Goal: Communication & Community: Answer question/provide support

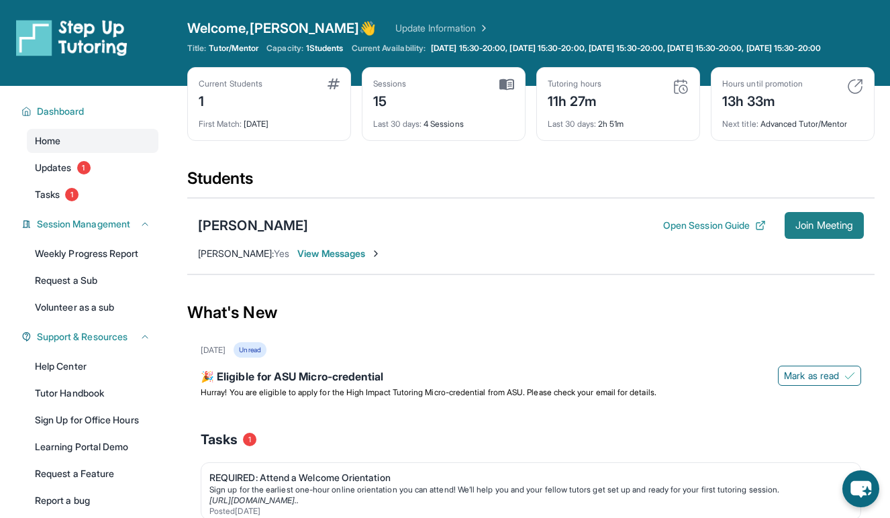
click at [817, 228] on button "Join Meeting" at bounding box center [824, 225] width 79 height 27
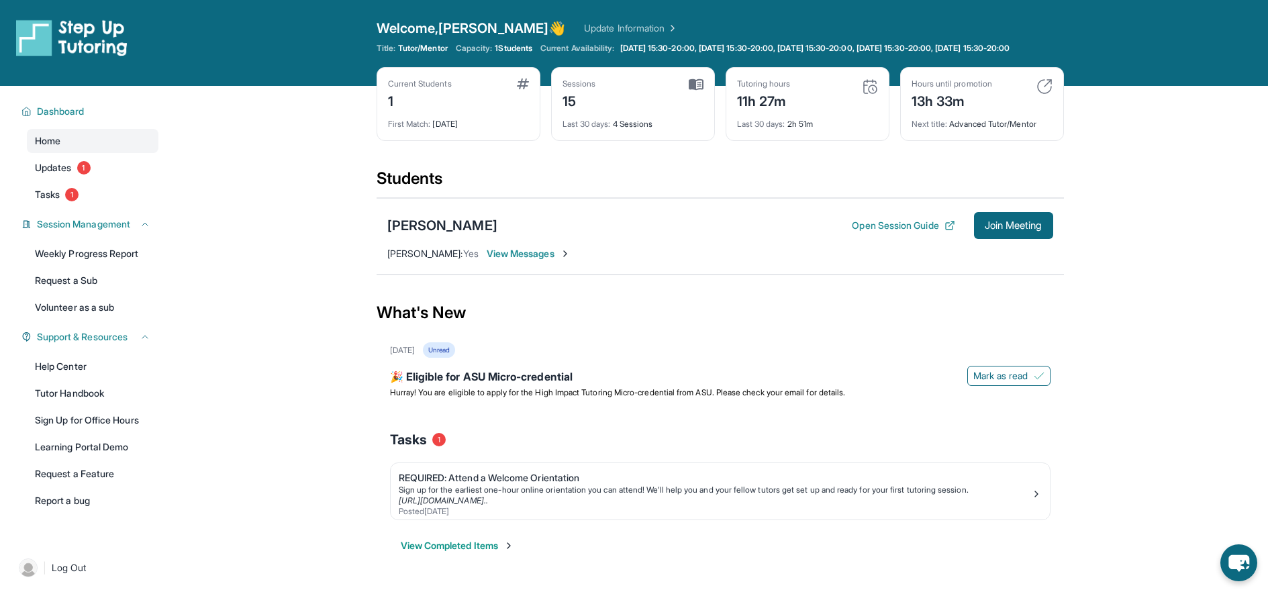
click at [532, 273] on div "[PERSON_NAME] Open Session Guide Join Meeting [PERSON_NAME] : Yes View Messages" at bounding box center [720, 236] width 687 height 77
click at [527, 260] on span "View Messages" at bounding box center [529, 253] width 84 height 13
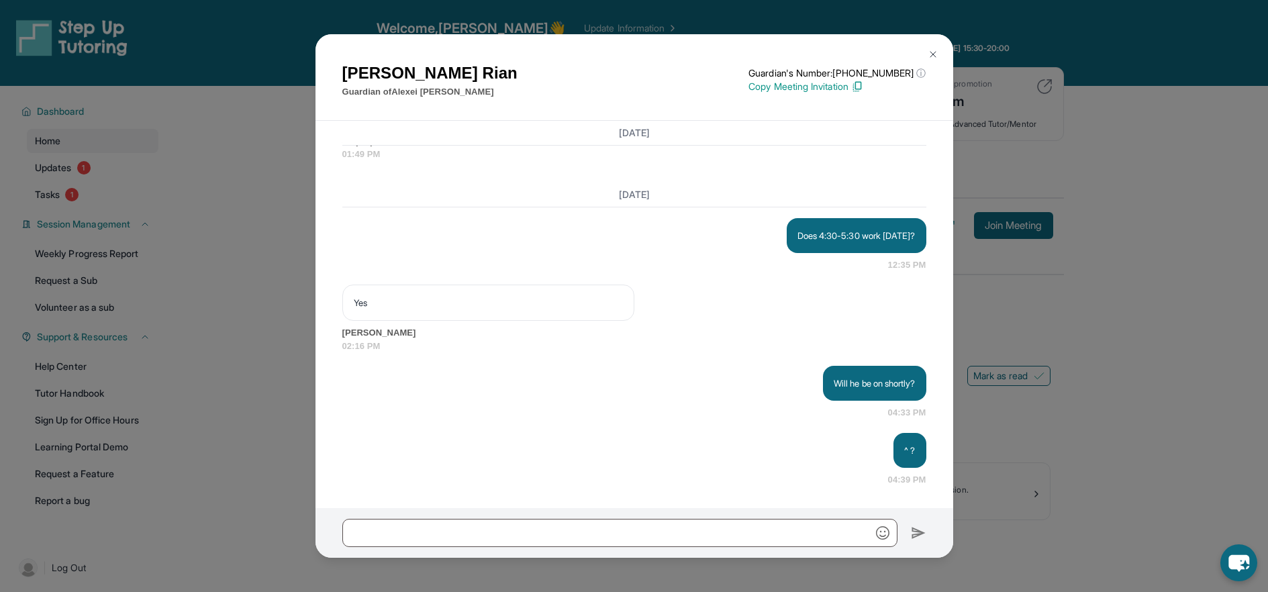
scroll to position [16840, 0]
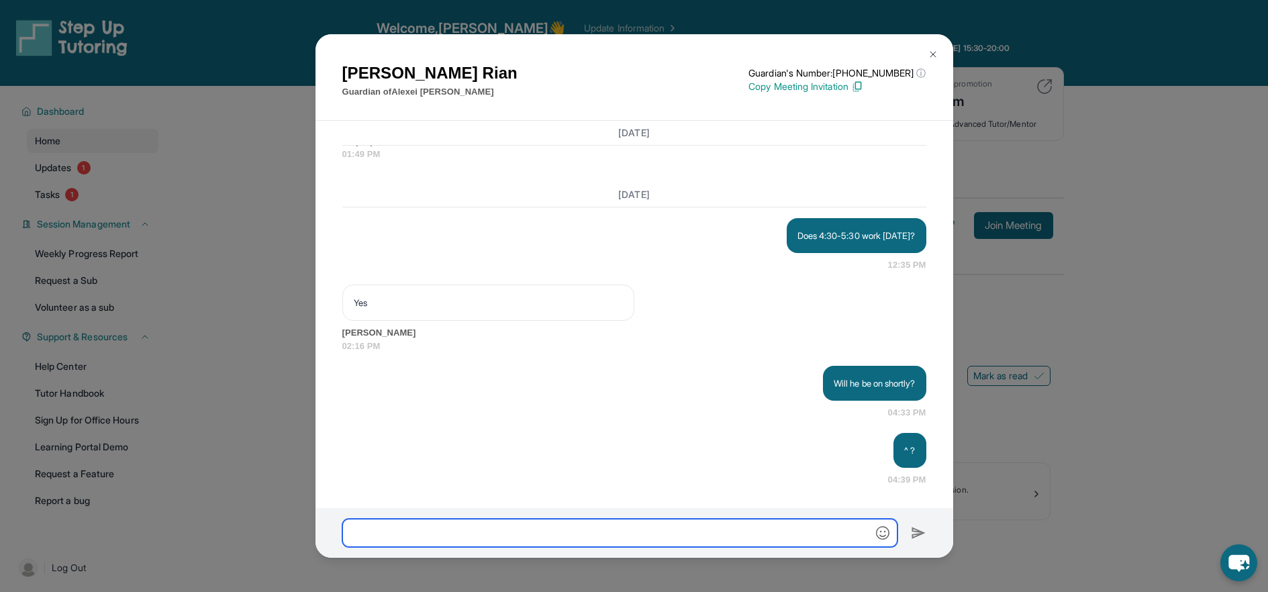
click at [450, 518] on input "text" at bounding box center [619, 533] width 555 height 28
click at [482, 518] on input "text" at bounding box center [619, 533] width 555 height 28
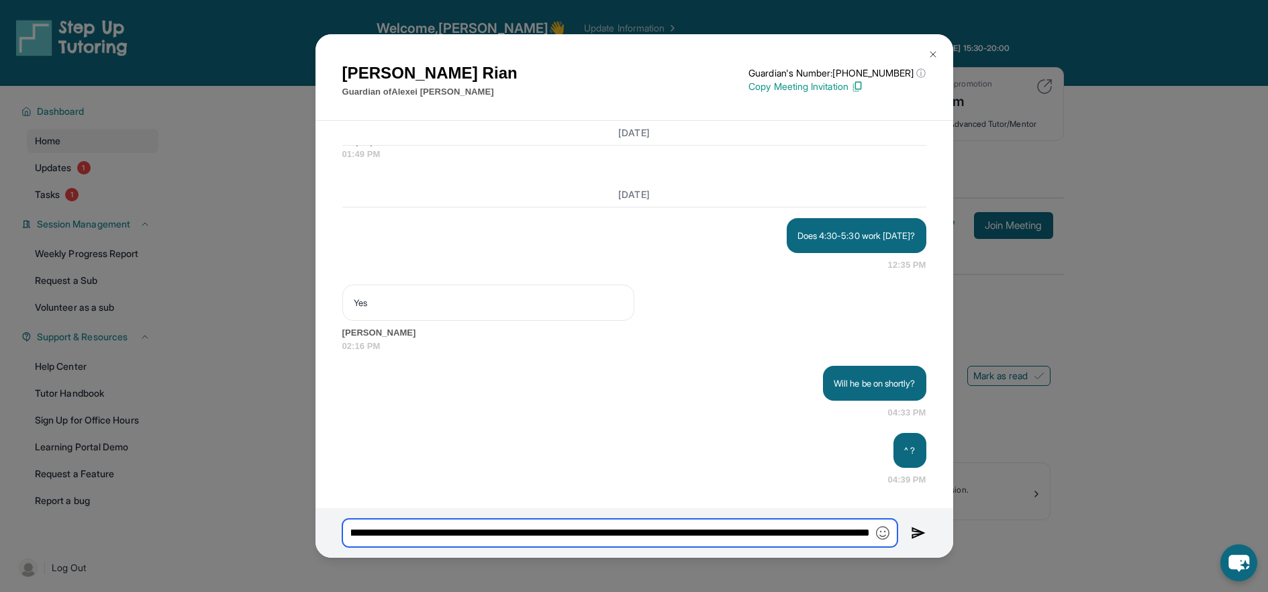
type input "**********"
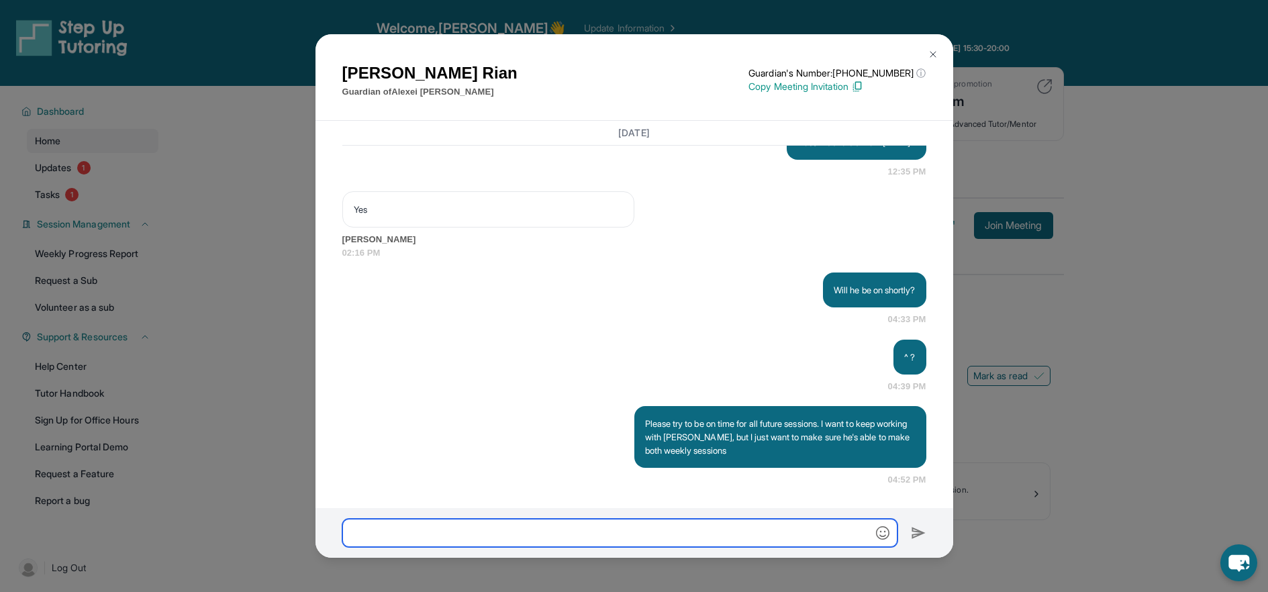
scroll to position [16934, 0]
type input "**********"
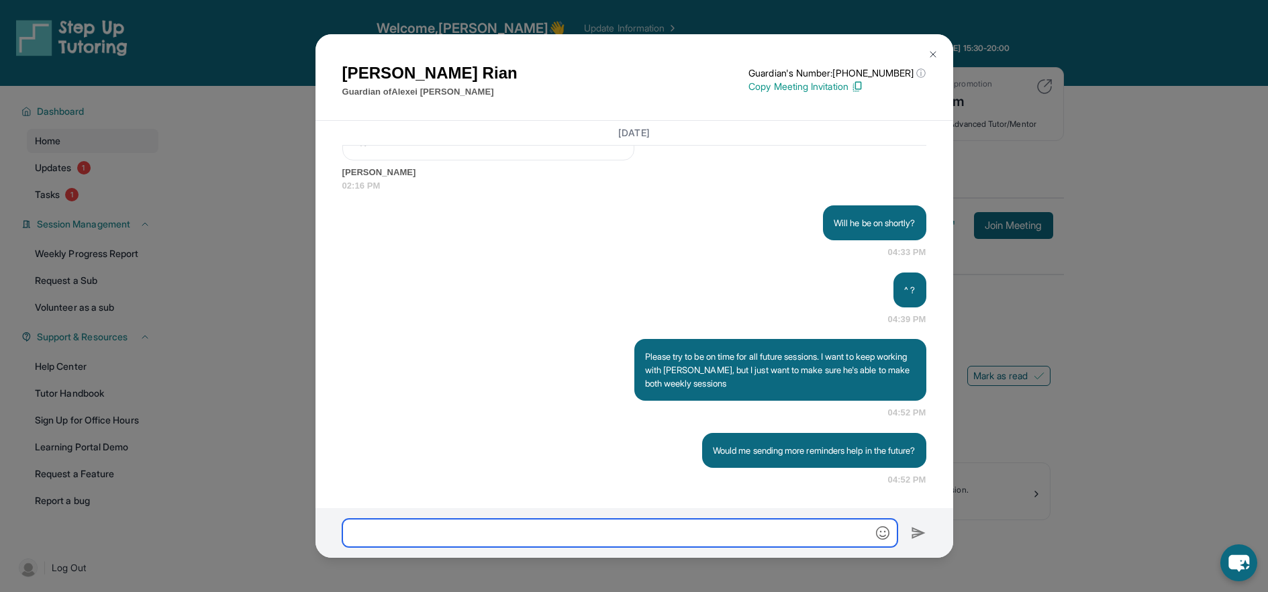
scroll to position [17001, 0]
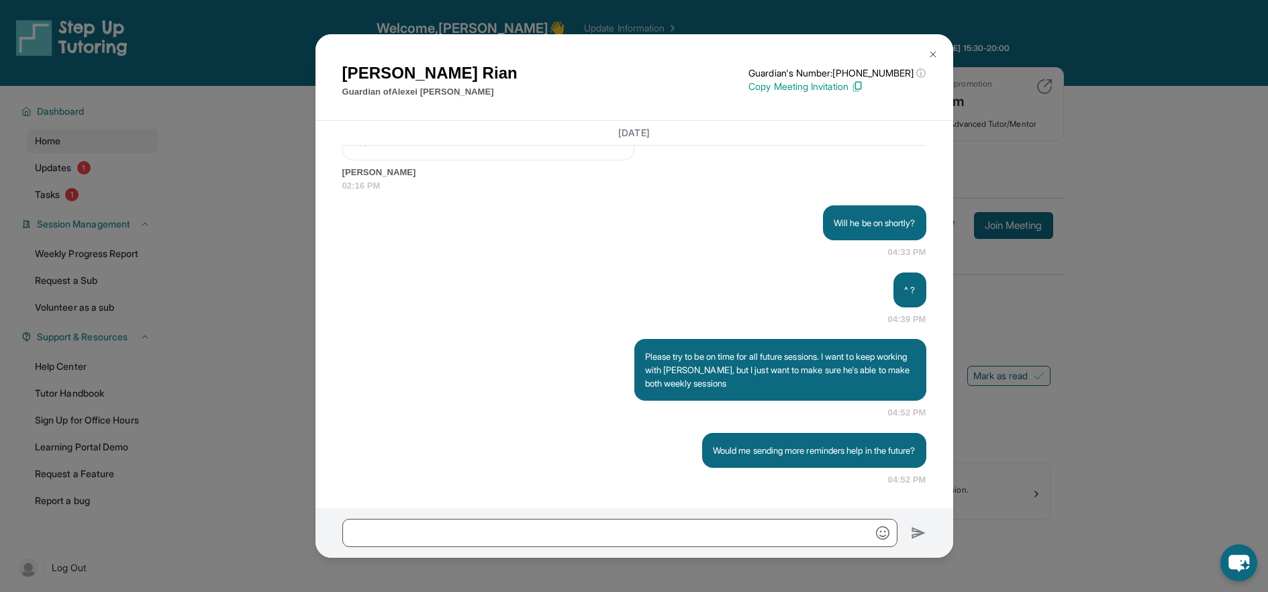
click at [900, 371] on div "[PERSON_NAME] Guardian of [PERSON_NAME] Guardian's Number: [PHONE_NUMBER] ⓘ Thi…" at bounding box center [634, 296] width 1268 height 592
